Goal: Information Seeking & Learning: Find specific fact

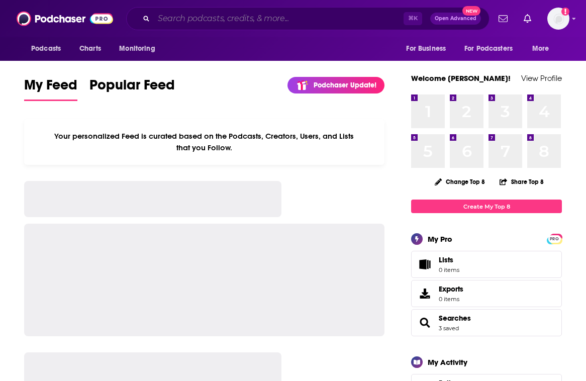
click at [205, 20] on input "Search podcasts, credits, & more..." at bounding box center [279, 19] width 250 height 16
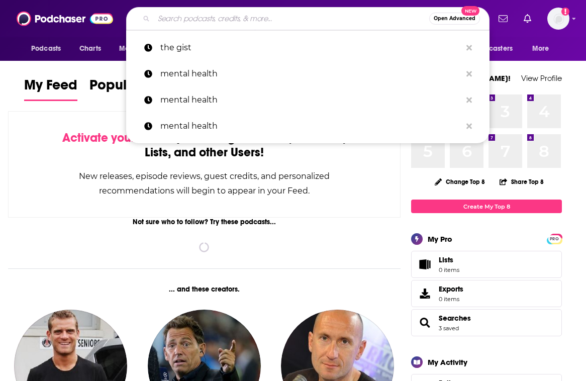
paste input "Coverage Alert | [DEMOGRAPHIC_DATA]&A Podcast"
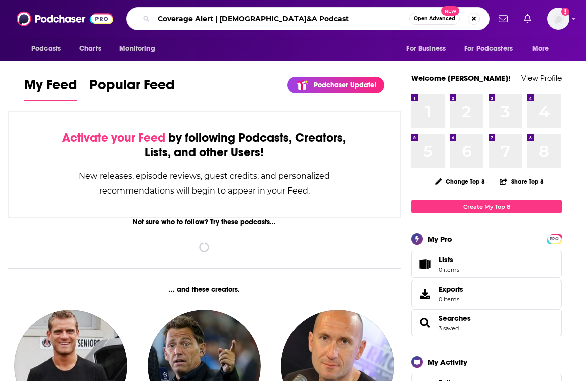
type input "Coverage Alert | [DEMOGRAPHIC_DATA]&A Podcast"
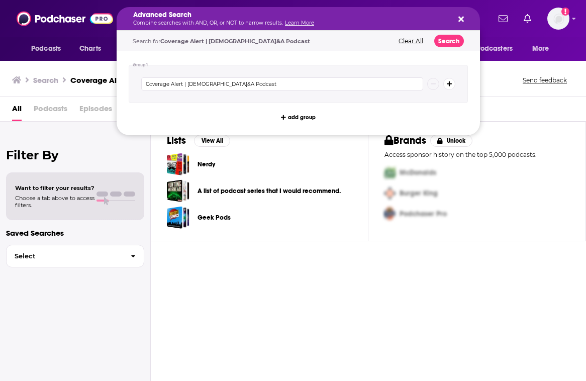
drag, startPoint x: 220, startPoint y: 20, endPoint x: 103, endPoint y: 31, distance: 117.1
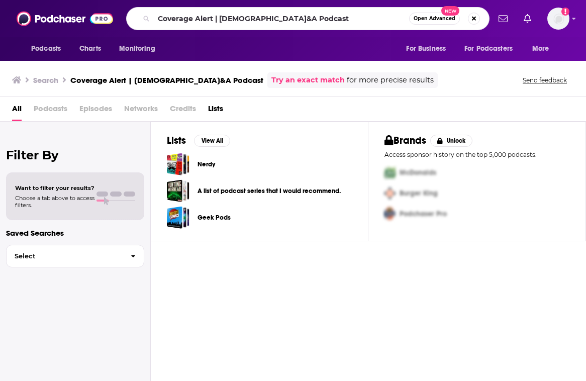
click at [77, 112] on div "All Podcasts Episodes Networks Credits Lists" at bounding box center [295, 111] width 566 height 21
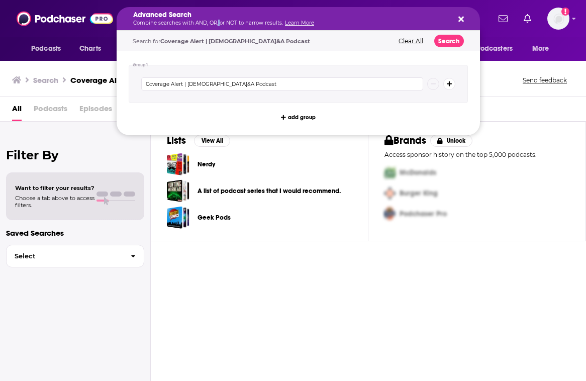
click at [217, 23] on p "Combine searches with AND, OR, or NOT to narrow results. Learn More" at bounding box center [290, 23] width 314 height 5
click at [412, 42] on button "Clear All" at bounding box center [411, 41] width 31 height 7
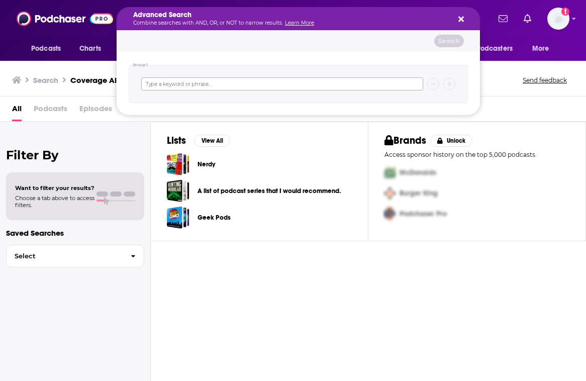
click at [214, 80] on input "Search podcasts, credits, & more..." at bounding box center [282, 83] width 282 height 13
paste input "Coverage Alert | [DEMOGRAPHIC_DATA]&A Podcast"
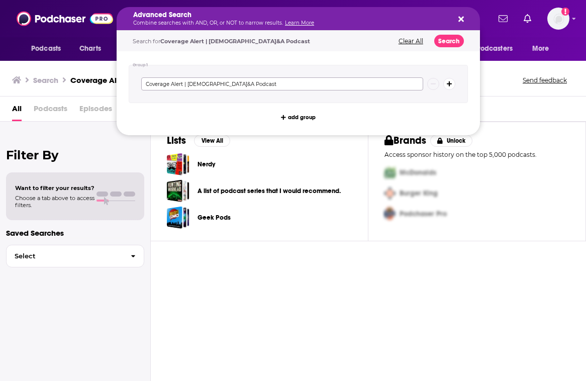
drag, startPoint x: 187, startPoint y: 86, endPoint x: 129, endPoint y: 83, distance: 58.4
click at [129, 83] on div "Coverage Alert | [DEMOGRAPHIC_DATA]&A Podcast" at bounding box center [298, 84] width 339 height 38
drag, startPoint x: 202, startPoint y: 79, endPoint x: 176, endPoint y: 78, distance: 25.7
click at [176, 78] on input "[DEMOGRAPHIC_DATA]&A Podcast" at bounding box center [282, 83] width 282 height 13
click at [183, 85] on input "[DEMOGRAPHIC_DATA]&A Podcast" at bounding box center [282, 83] width 282 height 13
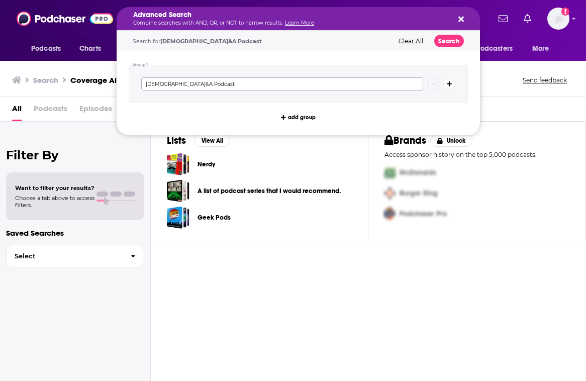
click at [183, 85] on input "[DEMOGRAPHIC_DATA]&A Podcast" at bounding box center [282, 83] width 282 height 13
type input "[DEMOGRAPHIC_DATA]&A"
click at [448, 35] on button "Search" at bounding box center [449, 41] width 30 height 13
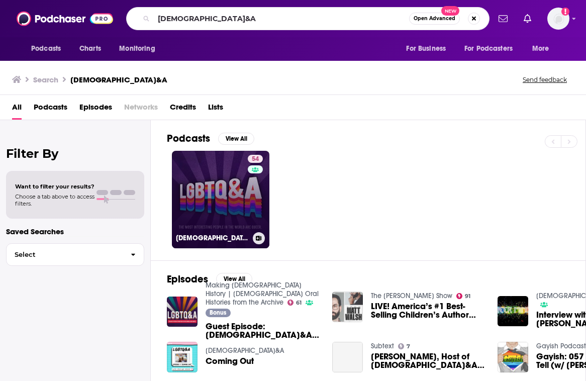
click at [210, 193] on link "54 [DEMOGRAPHIC_DATA]&A" at bounding box center [221, 200] width 98 height 98
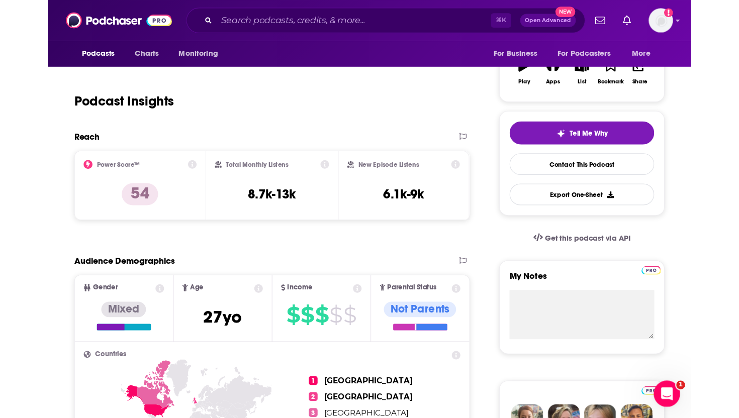
scroll to position [157, 0]
